Goal: Task Accomplishment & Management: Use online tool/utility

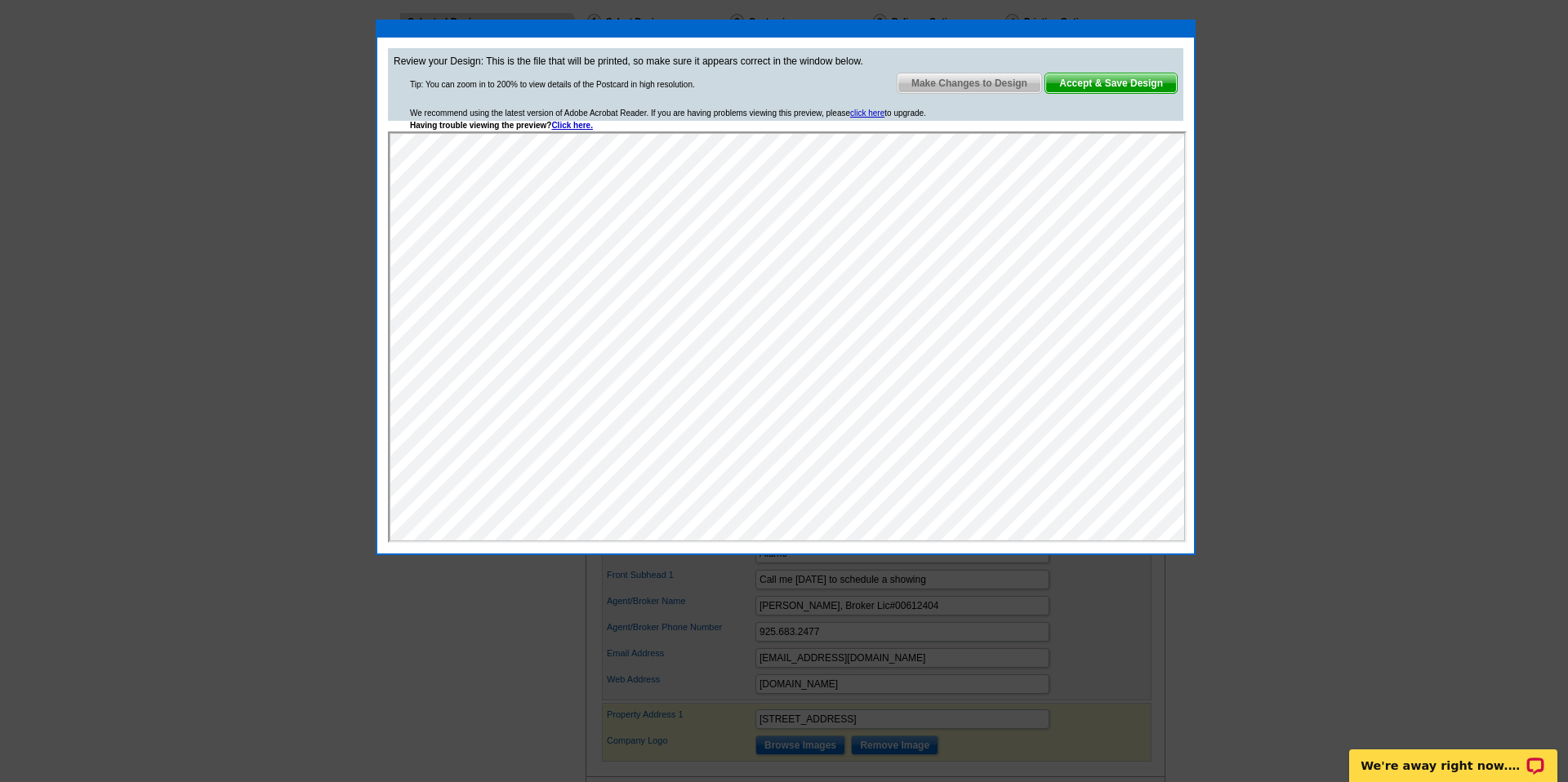
click at [1010, 92] on span "Make Changes to Design" at bounding box center [969, 83] width 144 height 20
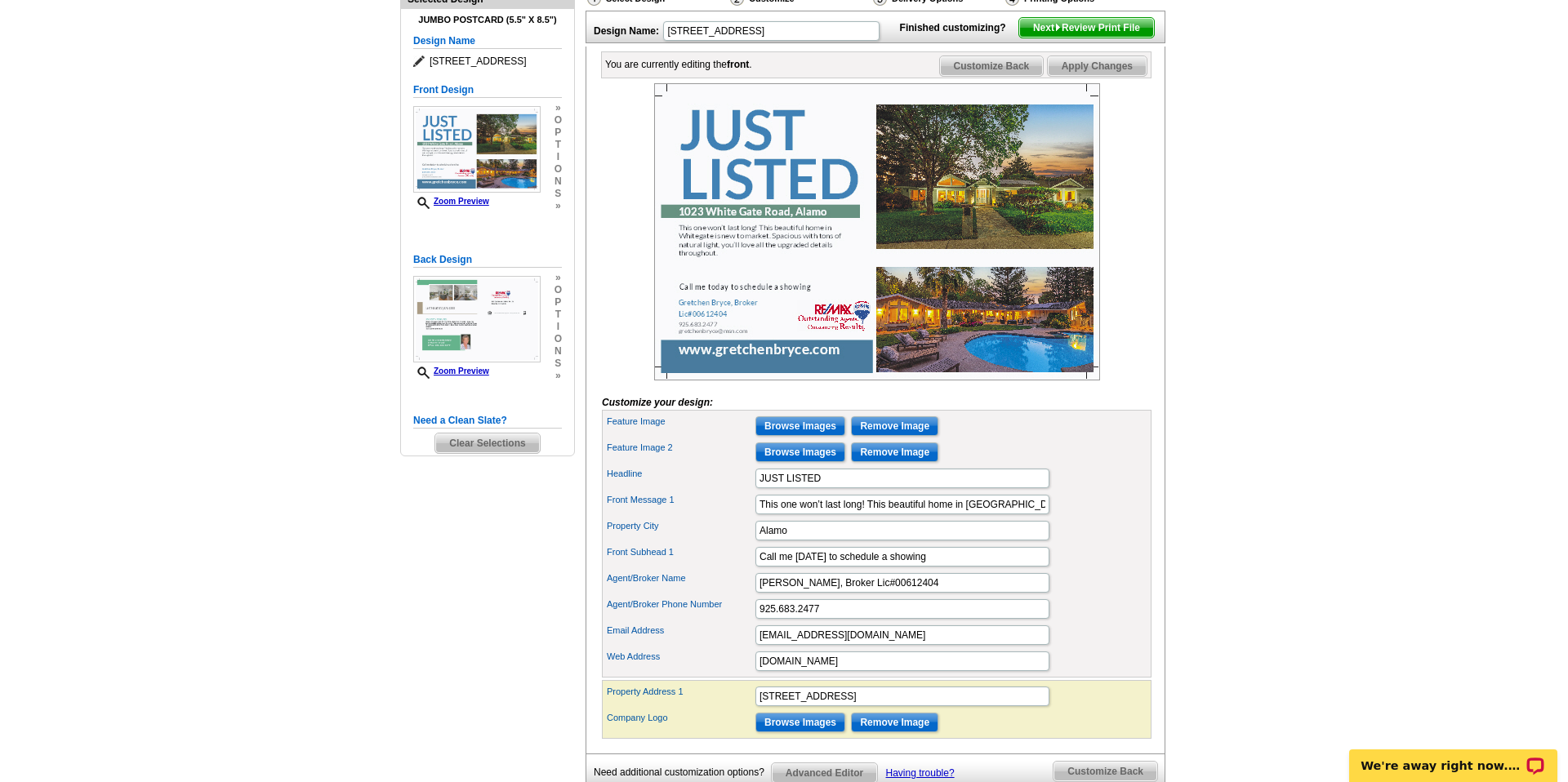
scroll to position [205, 0]
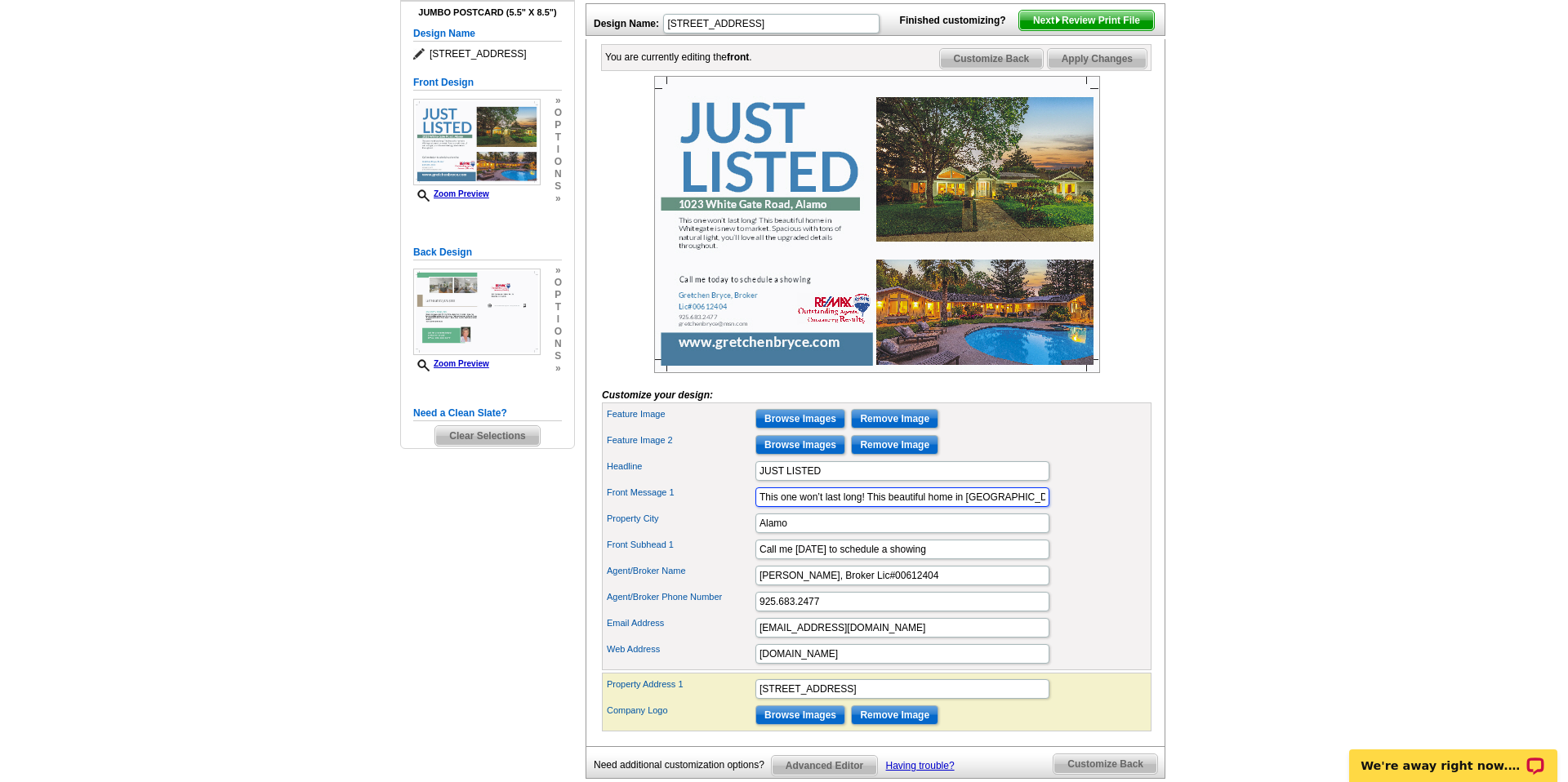
click at [1040, 507] on input "This one won’t last long! This beautiful home in [GEOGRAPHIC_DATA] is new to ma…" at bounding box center [902, 497] width 294 height 20
drag, startPoint x: 947, startPoint y: 522, endPoint x: 1137, endPoint y: 526, distance: 190.0
click at [1137, 510] on div "Front Message 1 This one won’t last long! This beautiful home in [GEOGRAPHIC_DA…" at bounding box center [877, 497] width 543 height 26
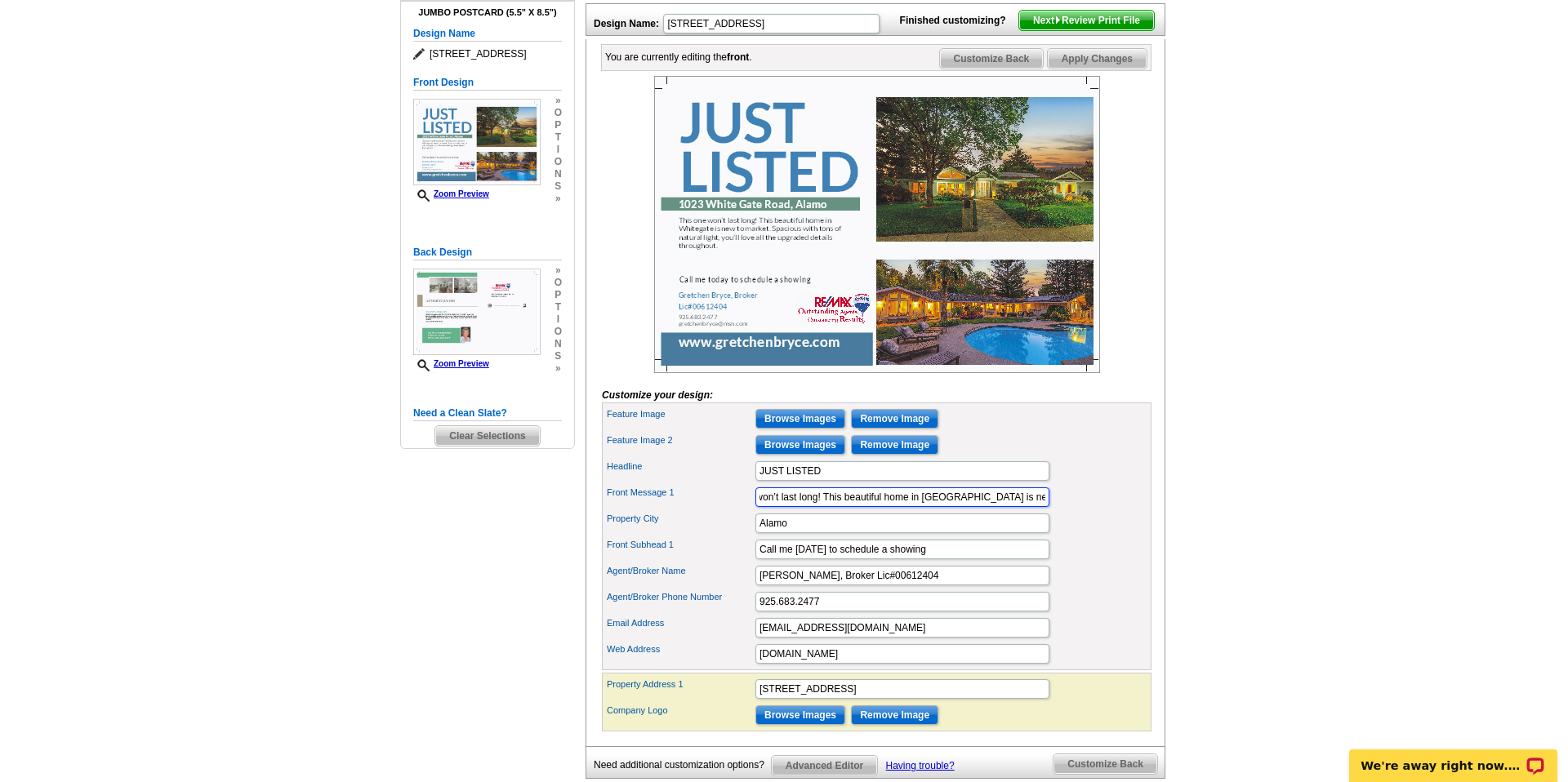
paste input "Updated kitchen with center island & separate eating area all opens to the fami…"
type input "This one won’t last long! This beautiful Updated kitchen with center island & s…"
click at [981, 69] on span "Customize Back" at bounding box center [992, 59] width 103 height 20
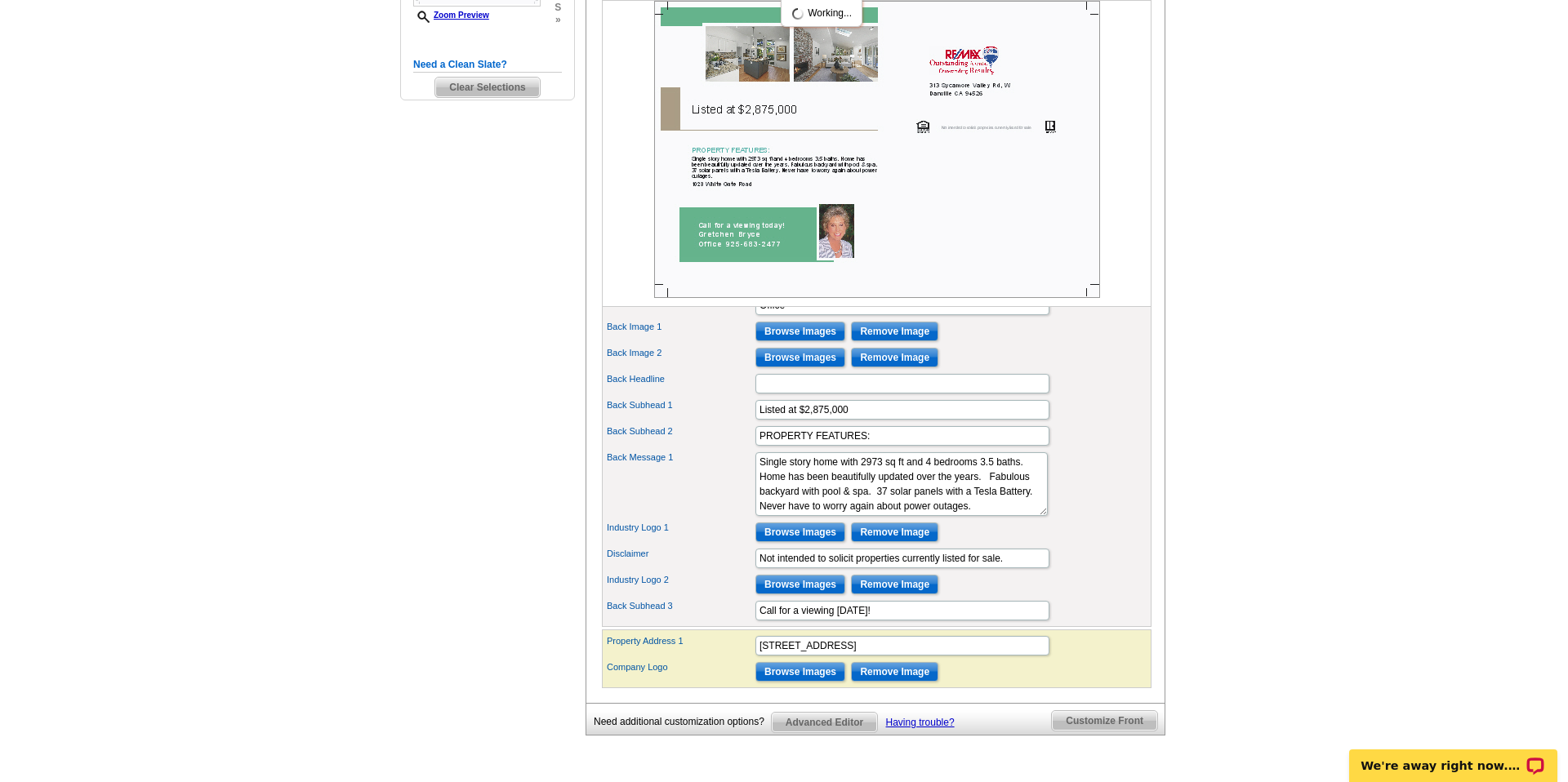
scroll to position [555, 0]
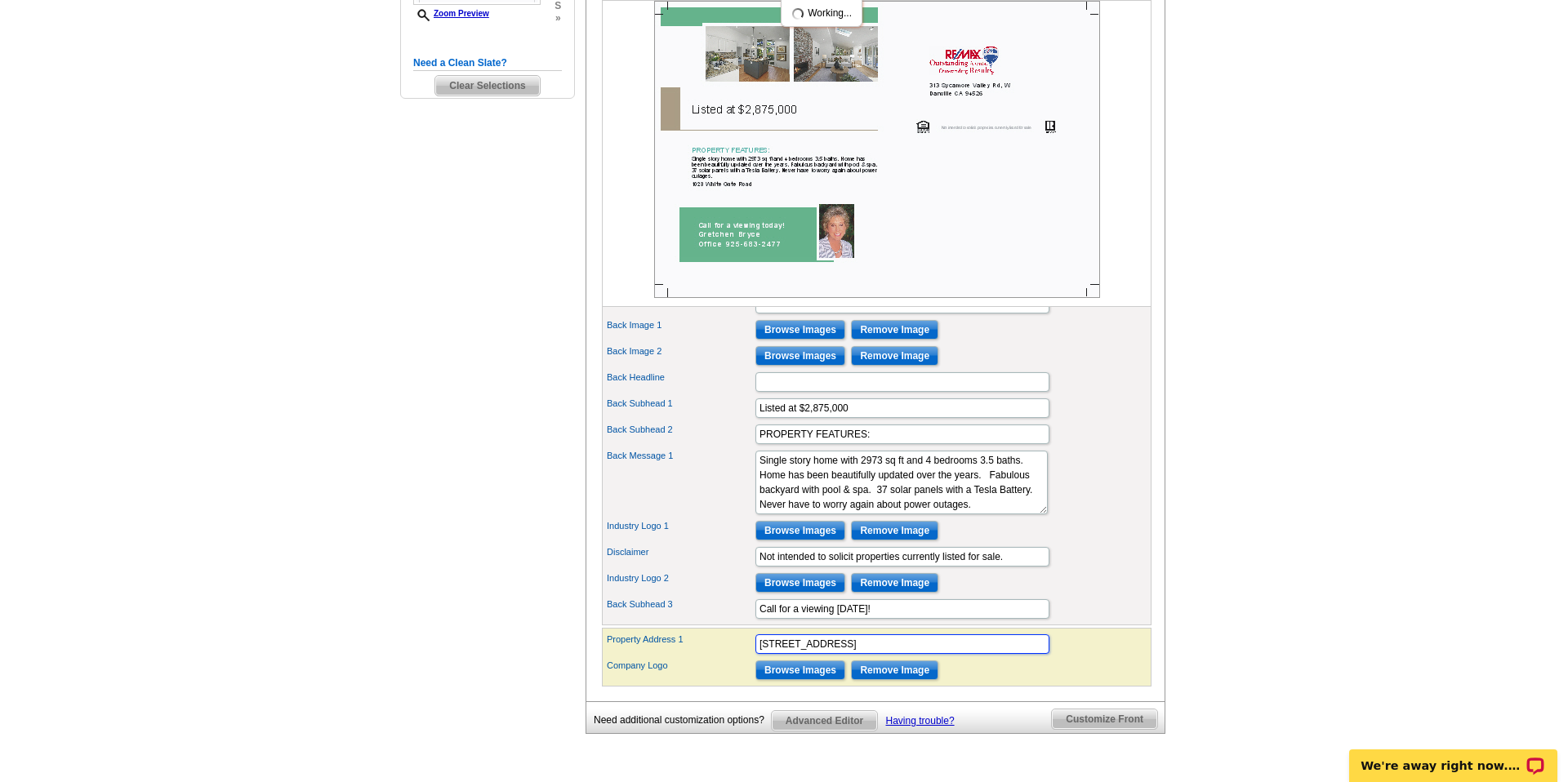
click at [868, 654] on input "[STREET_ADDRESS]" at bounding box center [902, 644] width 294 height 20
type input "[STREET_ADDRESS]"
click at [812, 501] on textarea "Single story home with 2973 sq ft and 4 bedrooms 3.5 baths. Home has been beaut…" at bounding box center [901, 483] width 292 height 64
click at [875, 500] on textarea "Single story home with 2973 sq ft and 4 bedrooms 3.5 baths. Home has been beaut…" at bounding box center [901, 483] width 292 height 64
click at [968, 515] on textarea "Single story home with 2973 sq ft and 4 bedrooms 3.5 baths. Home has been beaut…" at bounding box center [901, 483] width 292 height 64
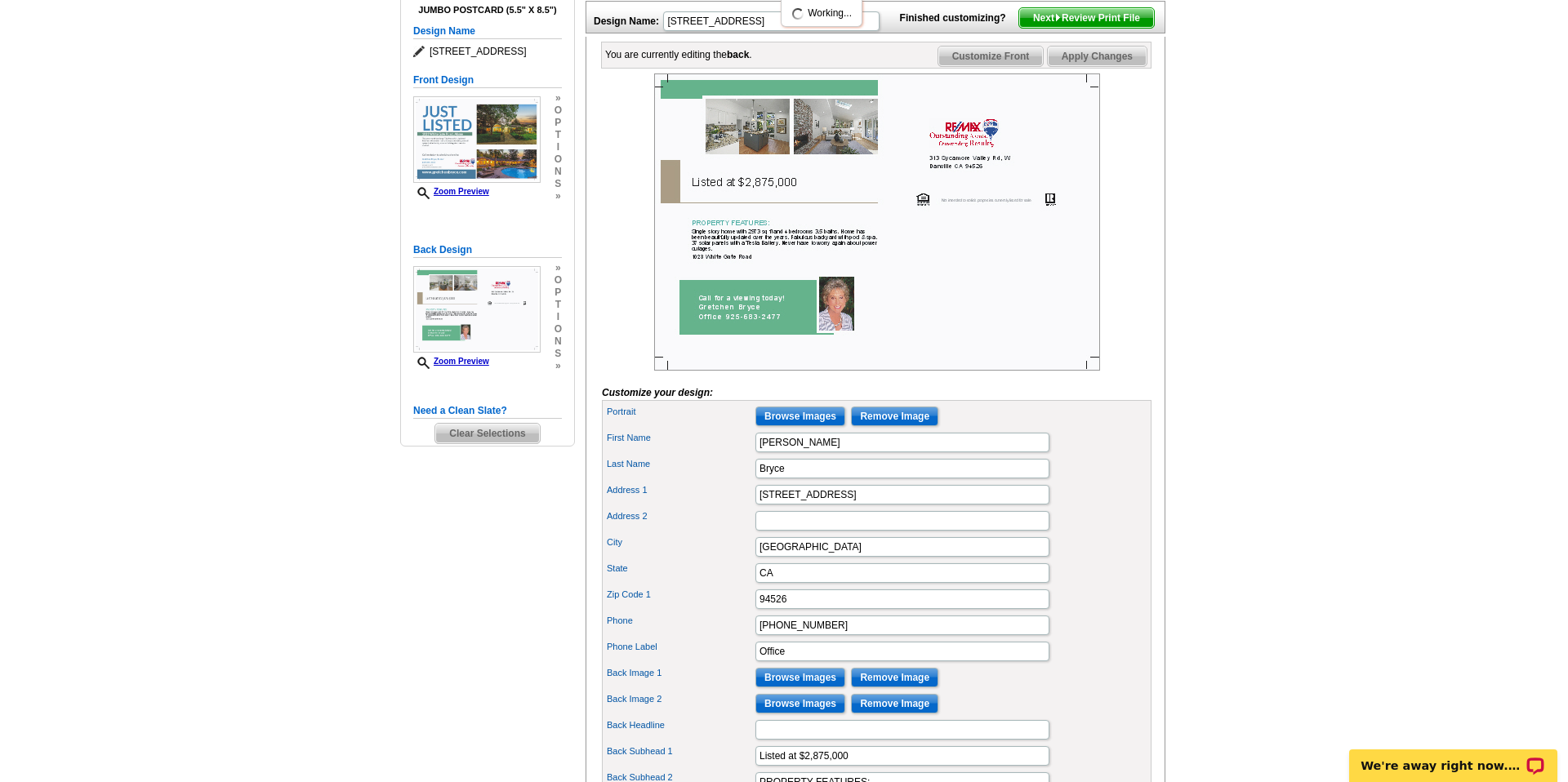
scroll to position [207, 0]
type textarea "Single story home with 2973 sq ft and 4 bedrooms 3.5 baths. Home has been beaut…"
click at [1003, 67] on span "Customize Front" at bounding box center [991, 57] width 105 height 20
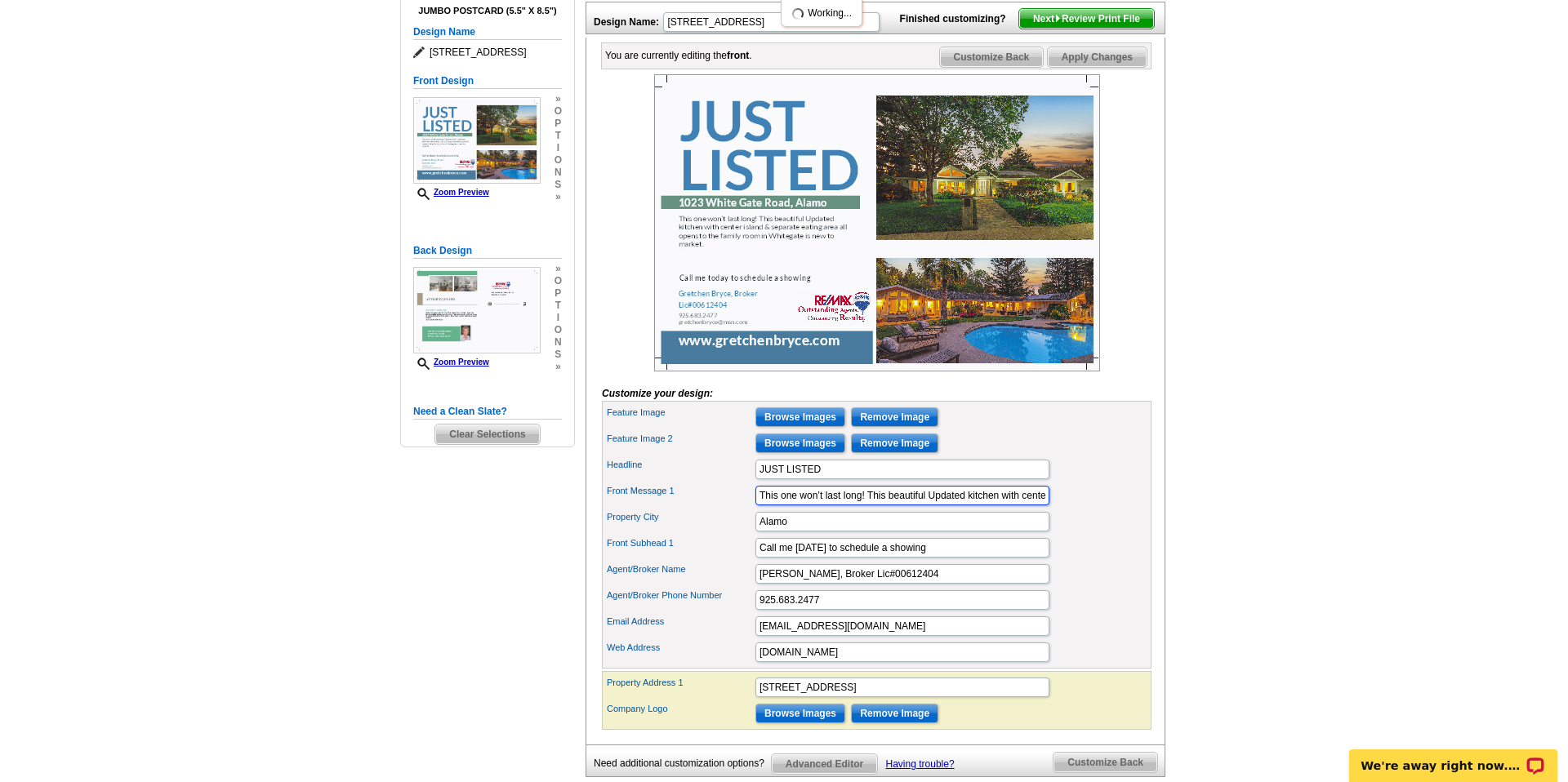
click at [931, 505] on input "This one won’t last long! This beautiful Updated kitchen with center island & s…" at bounding box center [902, 495] width 294 height 20
drag, startPoint x: 1016, startPoint y: 528, endPoint x: 1055, endPoint y: 523, distance: 39.3
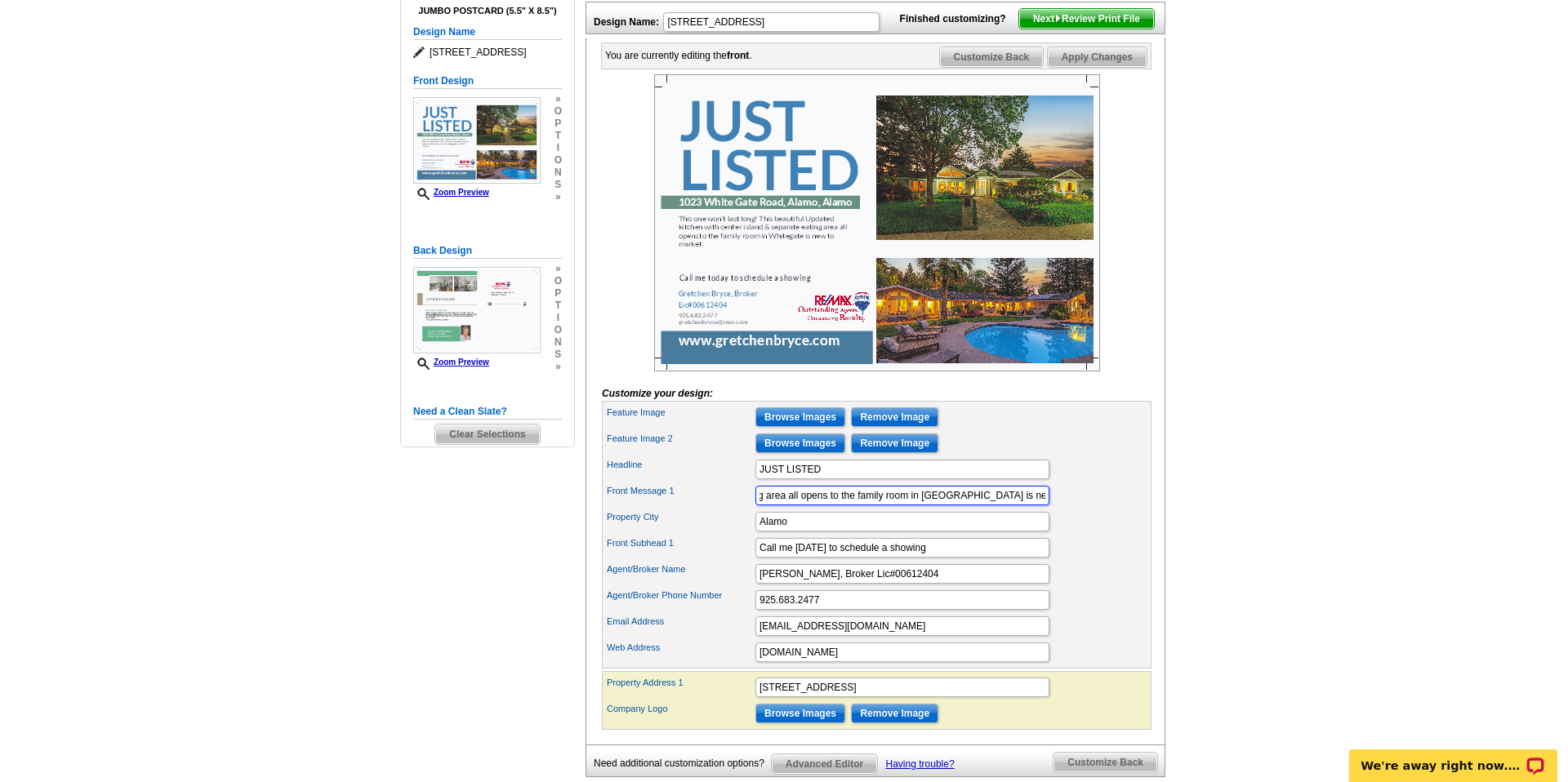
click at [1055, 509] on div "Front Message 1 This one won’t last long! This beautiful Updated kitchen with c…" at bounding box center [877, 496] width 543 height 26
click at [928, 505] on input "This one won’t last long! This beautiful Updated kitchen with center island & s…" at bounding box center [902, 495] width 294 height 20
click at [901, 505] on input "This one won’t last long! This beautiful home in [GEOGRAPHIC_DATA] has an Updat…" at bounding box center [902, 495] width 294 height 20
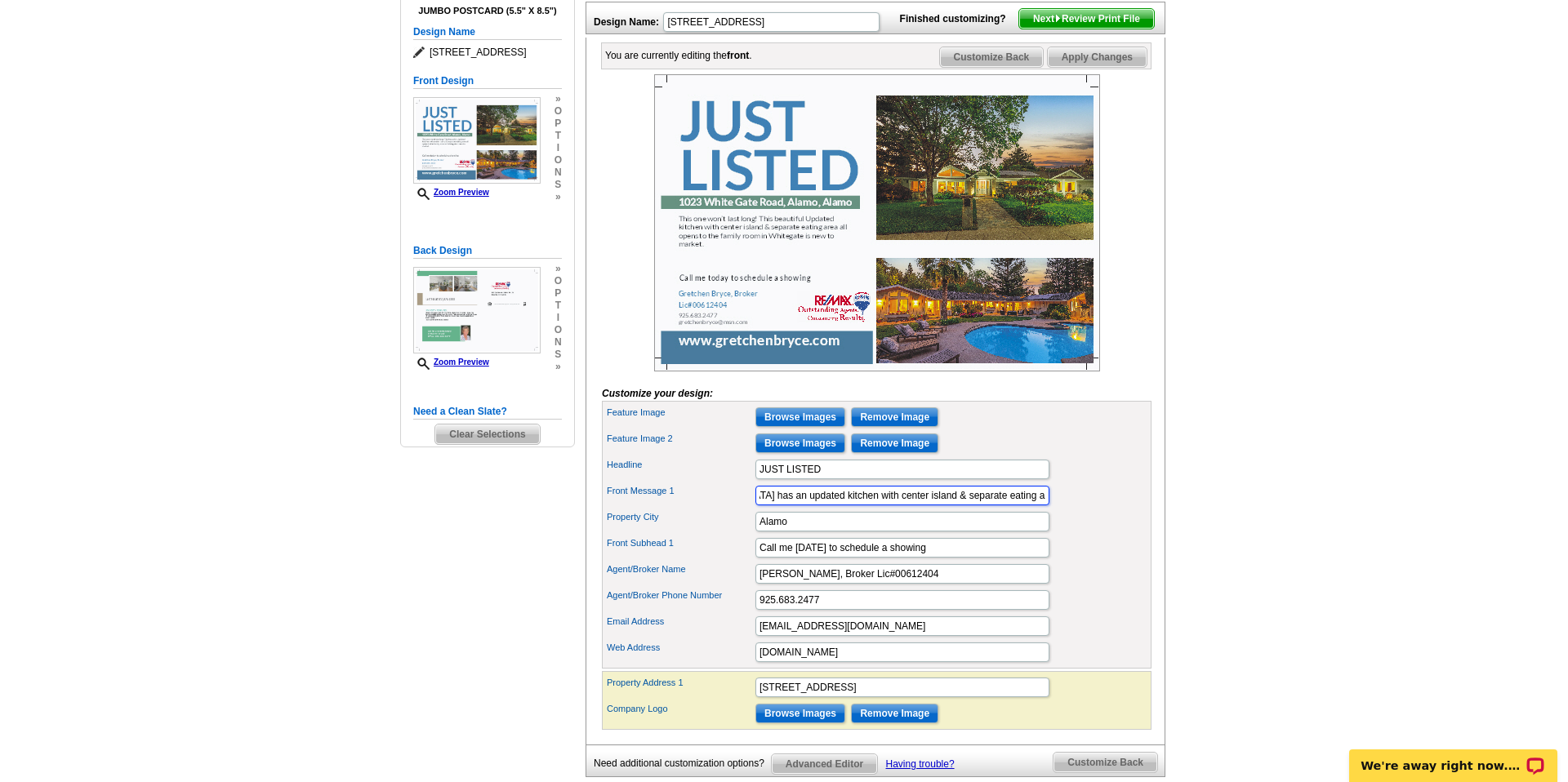
scroll to position [0, 437]
click at [900, 505] on input "This one won’t last long! This beautiful home in [GEOGRAPHIC_DATA] has an updat…" at bounding box center [902, 495] width 294 height 20
drag, startPoint x: 976, startPoint y: 520, endPoint x: 1136, endPoint y: 518, distance: 160.0
click at [1136, 509] on div "Front Message 1 This one won’t last long! This beautiful home in [GEOGRAPHIC_DA…" at bounding box center [877, 496] width 543 height 26
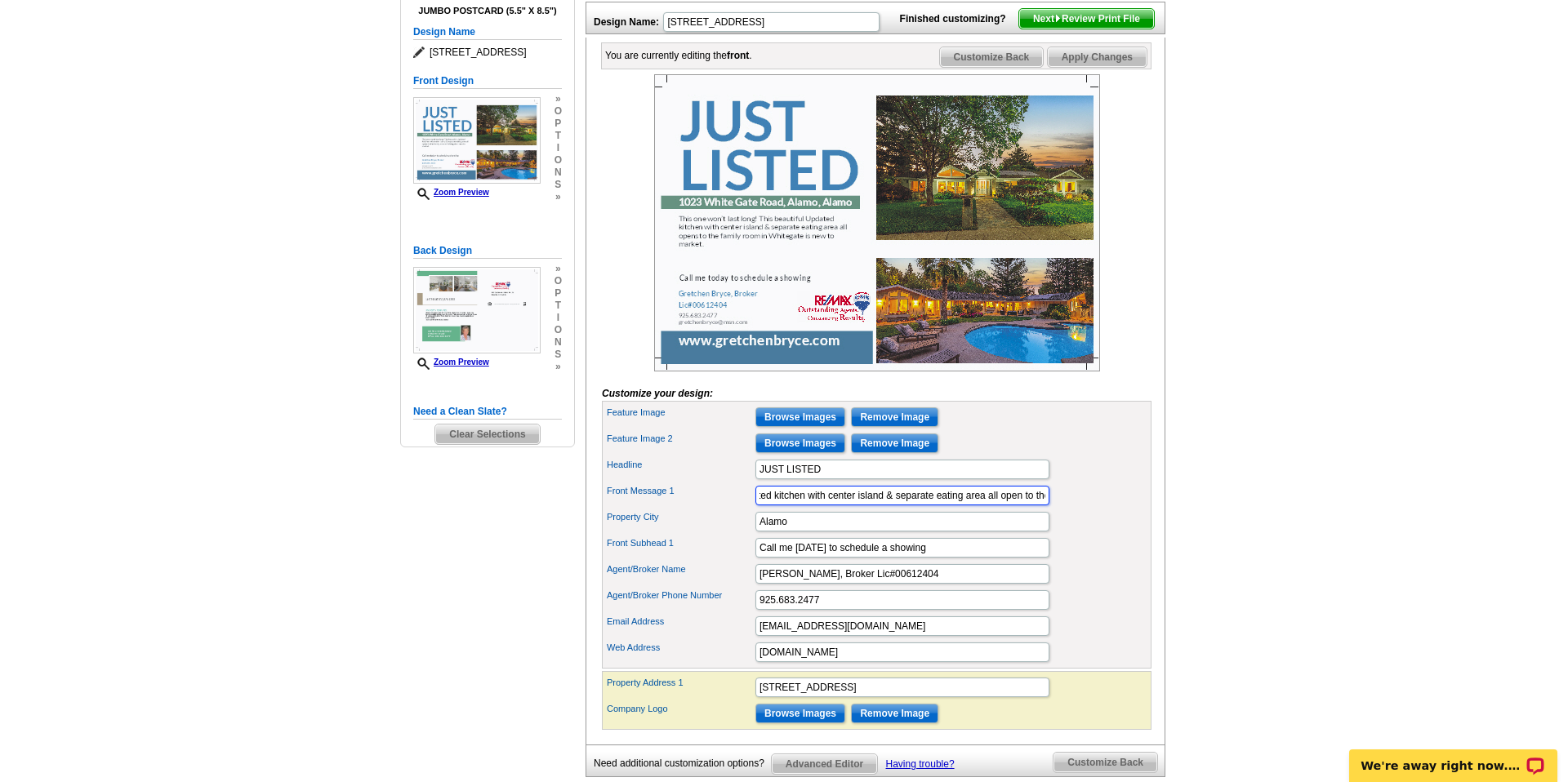
scroll to position [0, 369]
type input "This one won’t last long! This beautiful home in [GEOGRAPHIC_DATA] has an updat…"
click at [1077, 67] on span "Apply Changes" at bounding box center [1097, 57] width 99 height 20
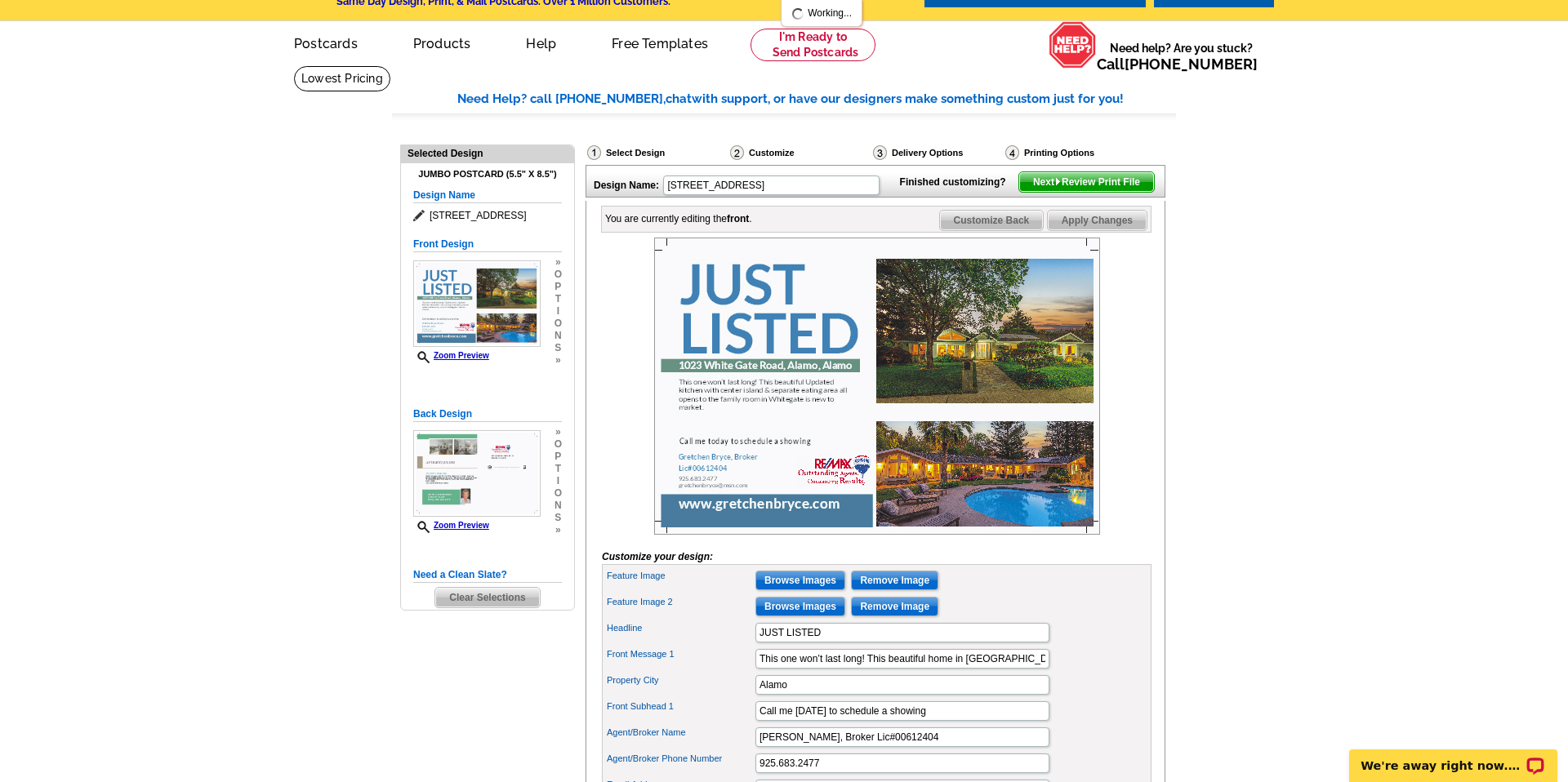
scroll to position [42, 0]
click at [989, 231] on span "Customize Back" at bounding box center [992, 221] width 103 height 20
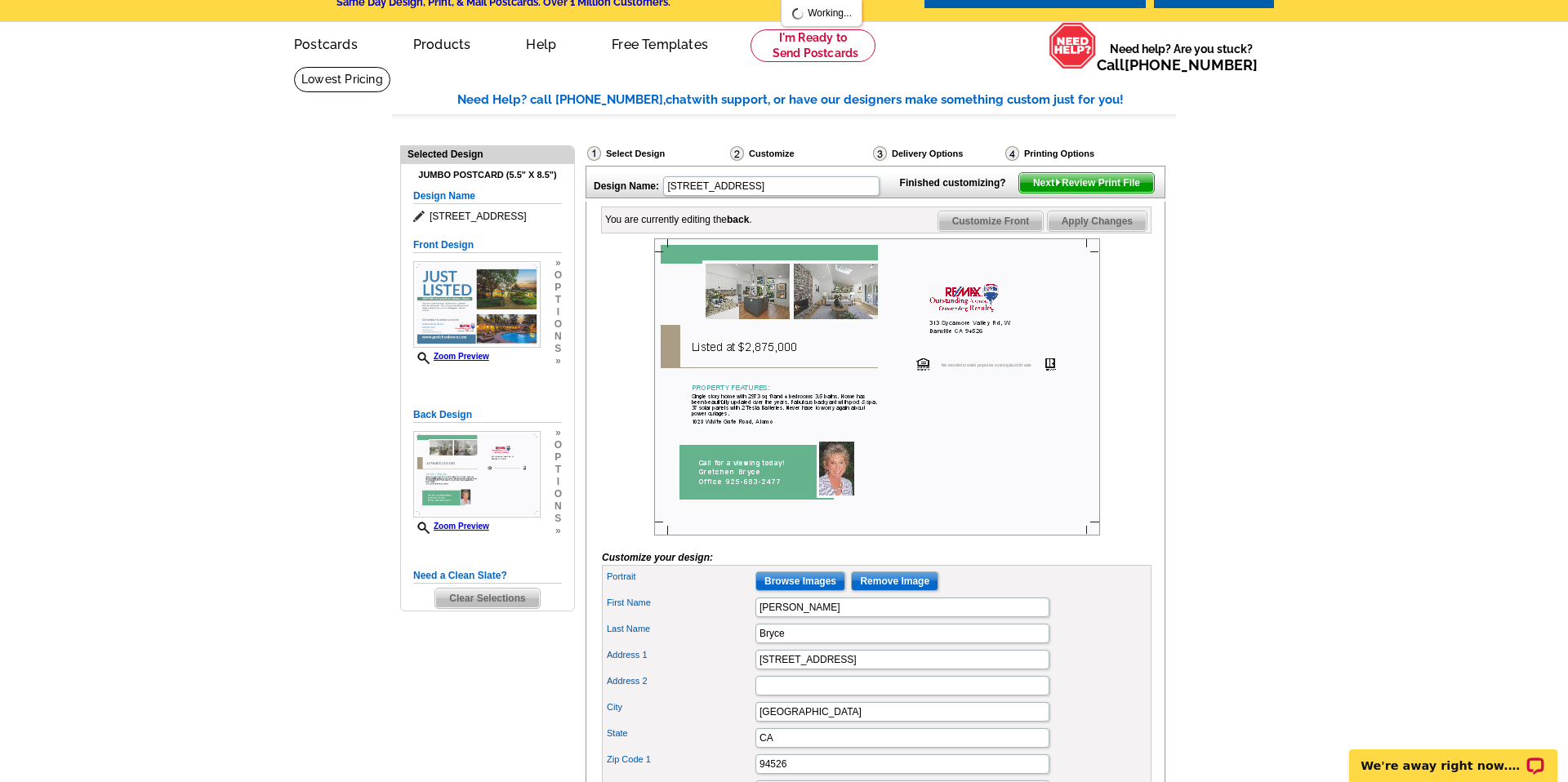
click at [996, 231] on span "Customize Front" at bounding box center [991, 221] width 105 height 20
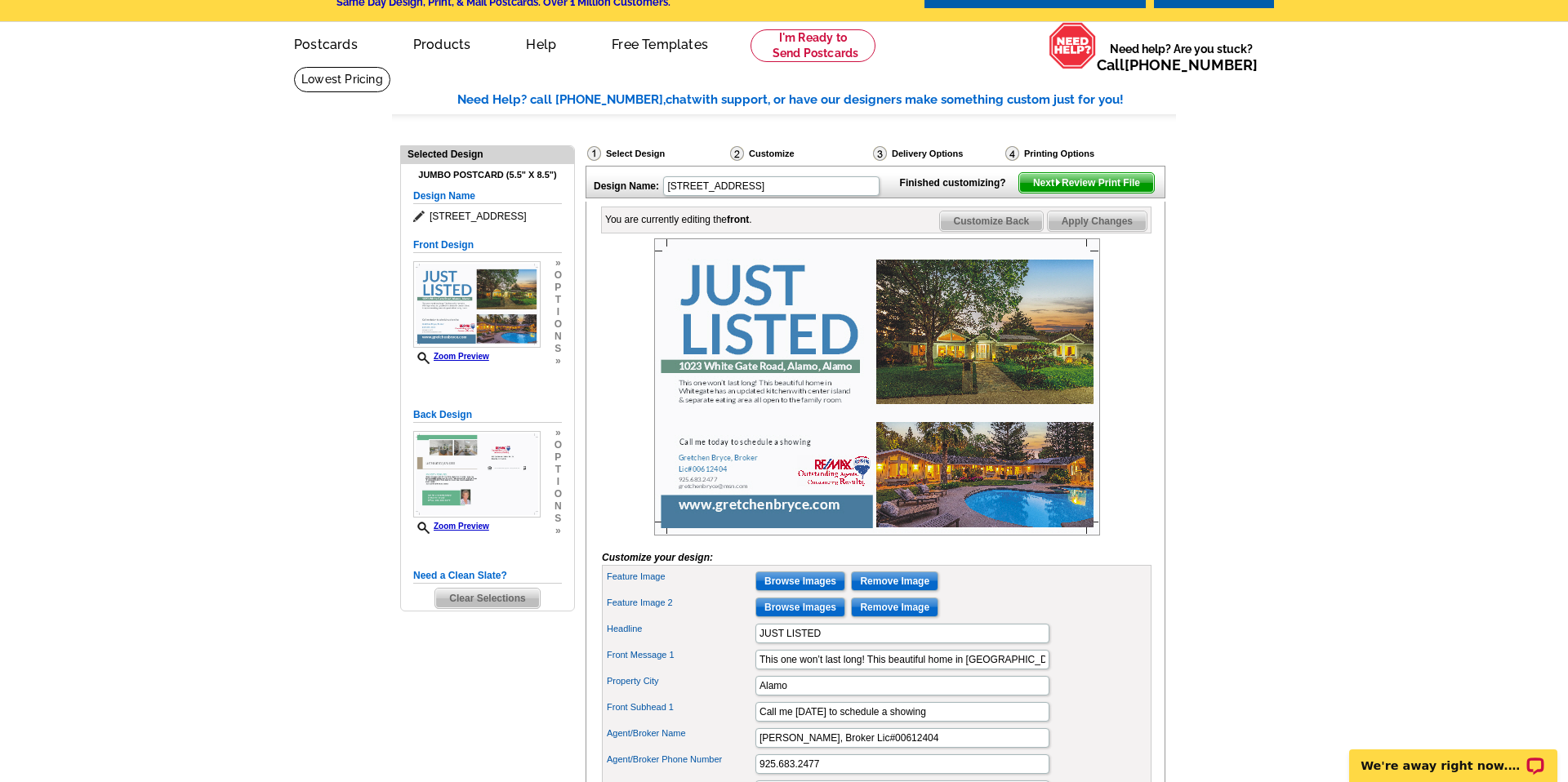
click at [1076, 192] on span "Next Review Print File" at bounding box center [1087, 183] width 135 height 20
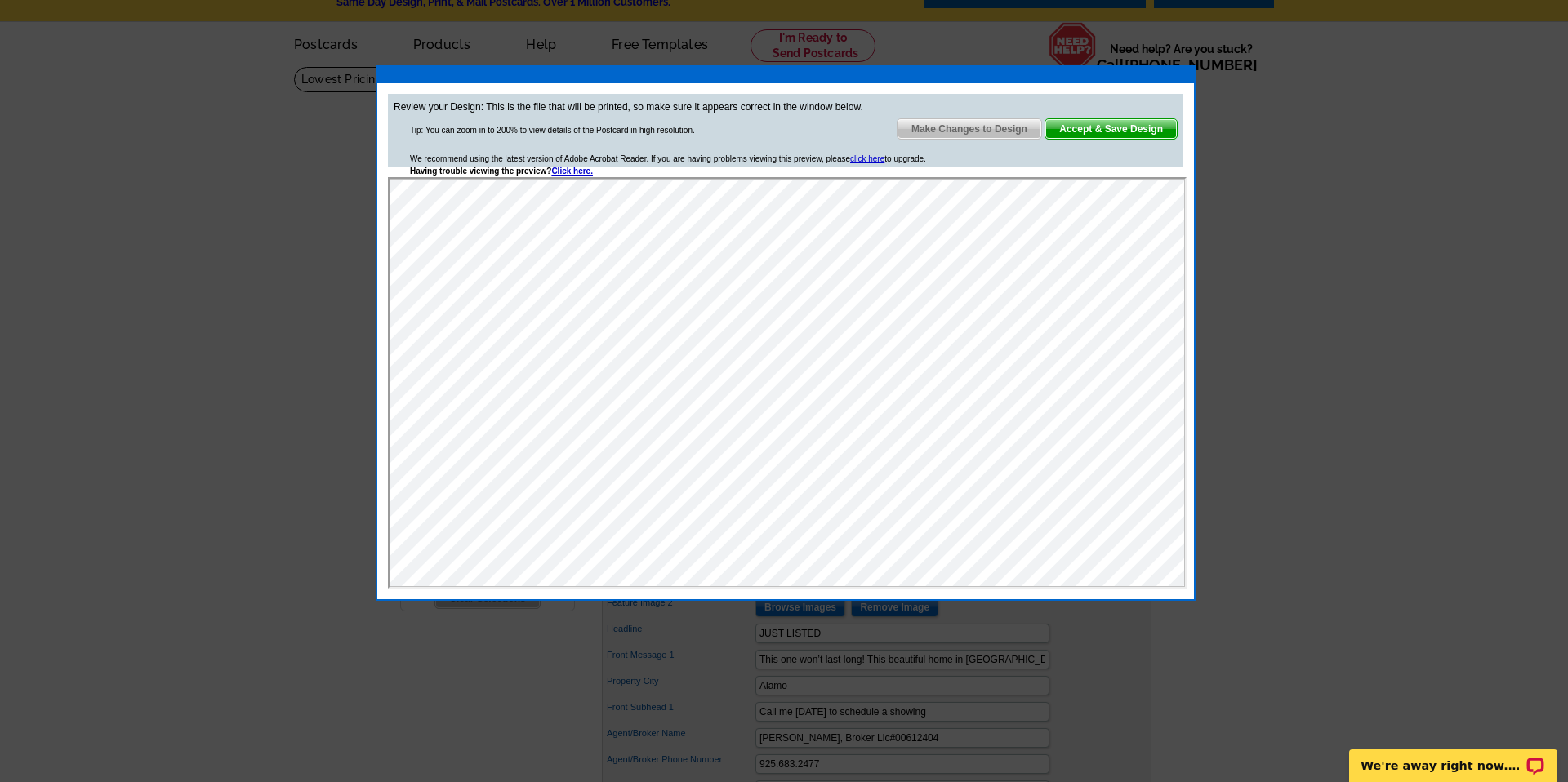
scroll to position [0, 0]
click at [573, 171] on link "Click here." at bounding box center [572, 171] width 41 height 9
